Goal: Find specific page/section: Find specific page/section

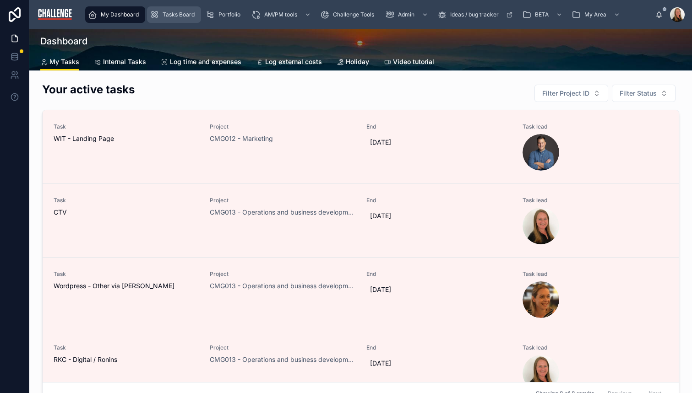
click at [175, 15] on span "Tasks Board" at bounding box center [179, 14] width 32 height 7
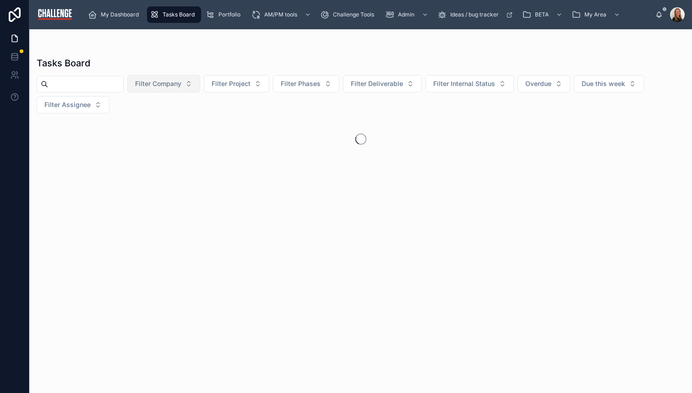
click at [195, 84] on button "Filter Company" at bounding box center [163, 83] width 73 height 17
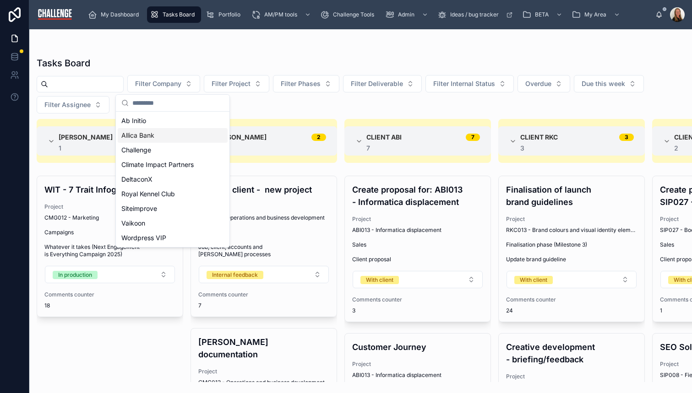
click at [167, 138] on div "Allica Bank" at bounding box center [173, 135] width 110 height 15
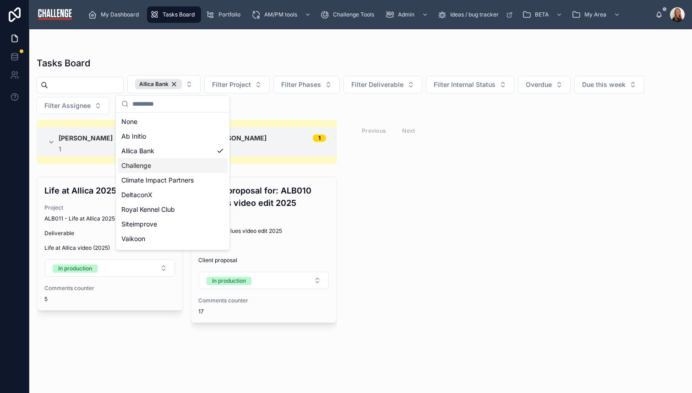
click at [478, 156] on div "[PERSON_NAME] 1 1 Life at Allica 2025 Project ALB011 - Life at Allica 2025 Deli…" at bounding box center [360, 251] width 663 height 262
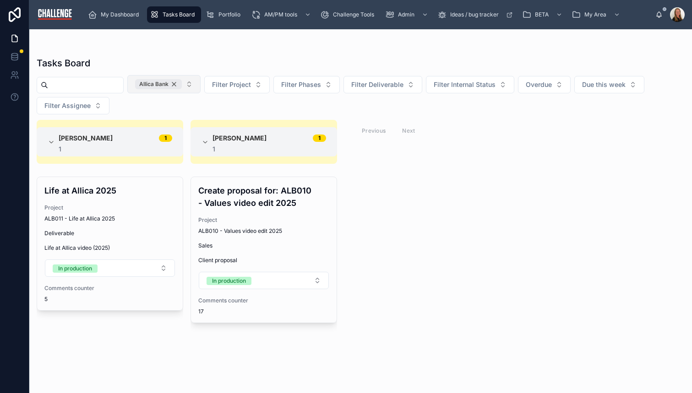
click at [182, 82] on div "Allica Bank" at bounding box center [158, 84] width 47 height 10
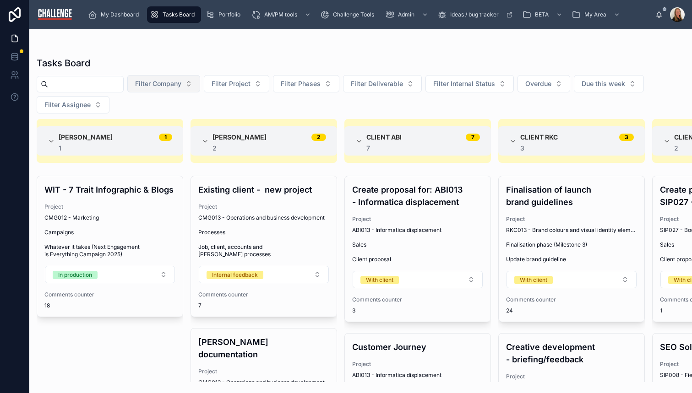
click at [197, 84] on button "Filter Company" at bounding box center [163, 83] width 73 height 17
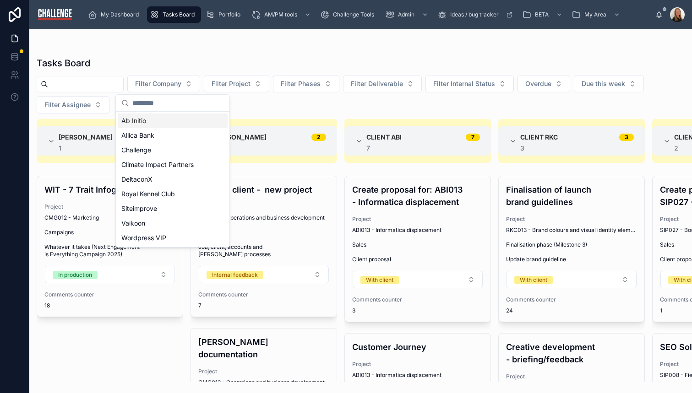
click at [156, 123] on div "Ab Initio" at bounding box center [173, 121] width 110 height 15
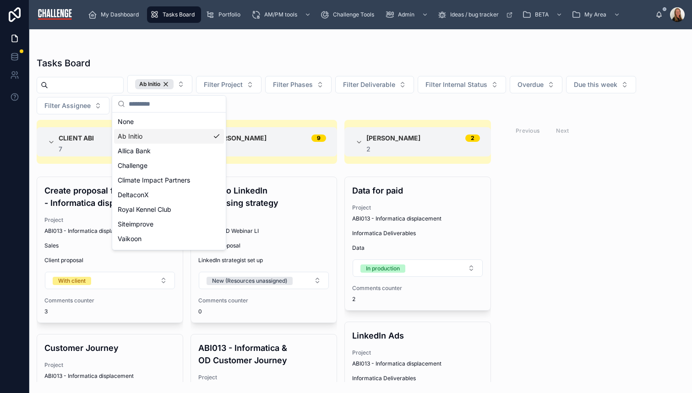
click at [581, 217] on div "Client ABI 7 7 Create proposal for: ABI013 - Informatica displacement Project A…" at bounding box center [360, 251] width 663 height 262
